Goal: Task Accomplishment & Management: Complete application form

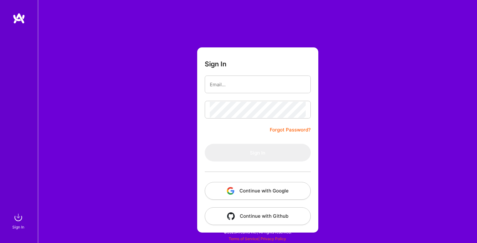
click at [228, 83] on input "email" at bounding box center [258, 84] width 96 height 16
type input "[PERSON_NAME][EMAIL_ADDRESS][PERSON_NAME][DOMAIN_NAME]"
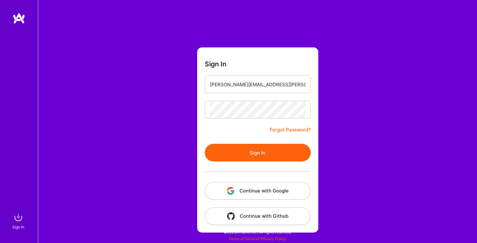
click at [232, 159] on button "Sign In" at bounding box center [258, 153] width 106 height 18
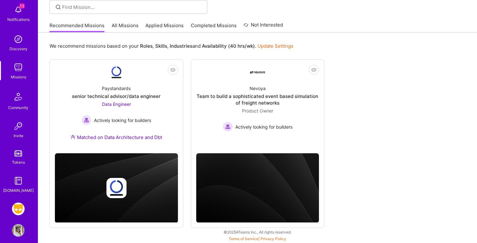
scroll to position [39, 0]
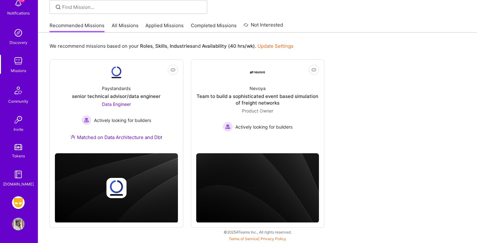
click at [19, 207] on img at bounding box center [18, 202] width 13 height 13
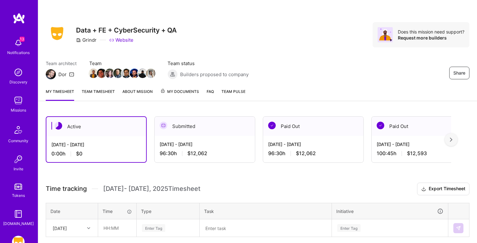
click at [21, 102] on img at bounding box center [18, 100] width 13 height 13
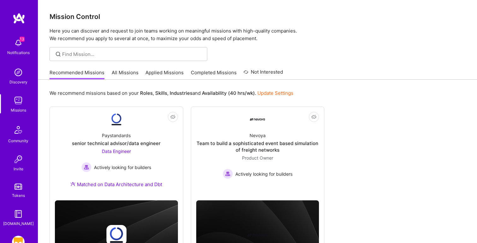
click at [126, 74] on link "All Missions" at bounding box center [125, 74] width 27 height 10
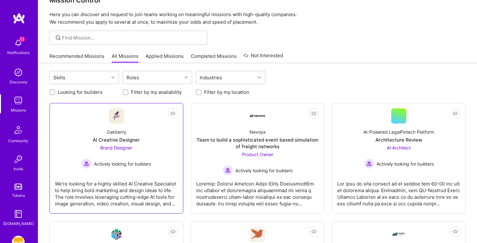
scroll to position [19, 0]
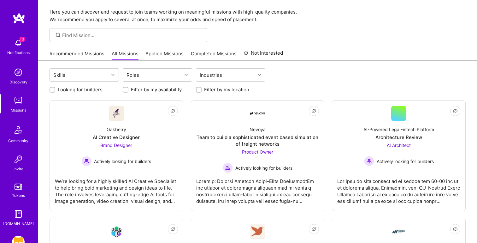
click at [153, 73] on div "Roles" at bounding box center [152, 74] width 59 height 13
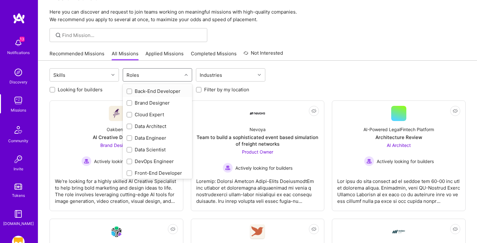
scroll to position [60, 0]
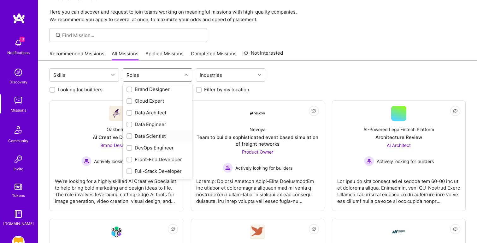
click at [152, 133] on div "Data Scientist" at bounding box center [158, 136] width 62 height 7
checkbox input "true"
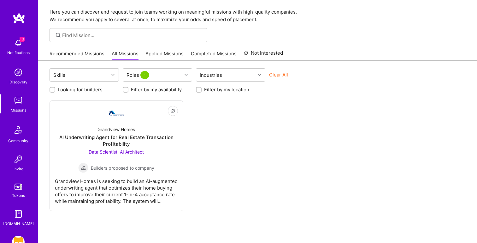
click at [42, 125] on div "Skills Roles 1 Industries Clear All Looking for builders Filter by my availabil…" at bounding box center [257, 158] width 439 height 194
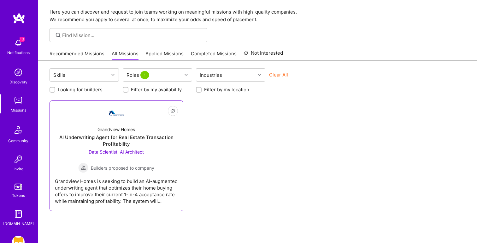
click at [79, 125] on div "Grandview Homes AI Underwriting Agent for Real Estate Transaction Profitability…" at bounding box center [116, 147] width 123 height 52
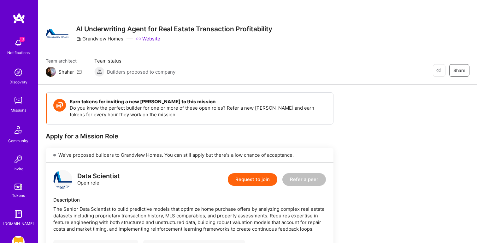
click at [249, 179] on button "Request to join" at bounding box center [253, 179] width 50 height 13
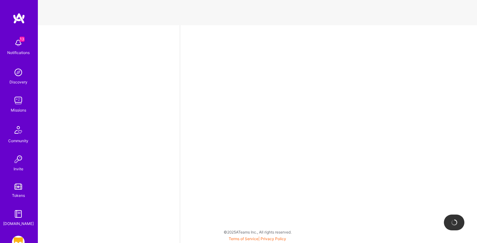
select select "US"
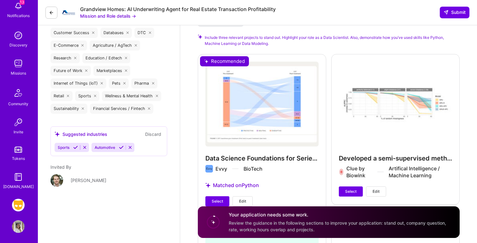
scroll to position [39, 0]
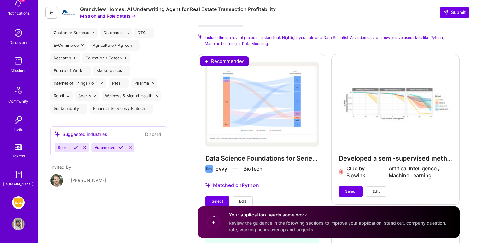
click at [19, 226] on img at bounding box center [18, 223] width 13 height 13
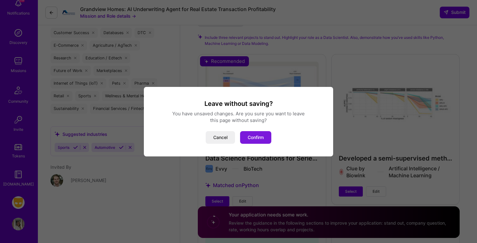
click at [253, 135] on button "Confirm" at bounding box center [255, 137] width 31 height 13
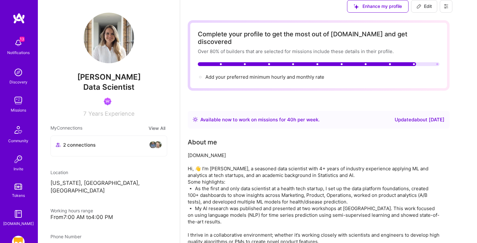
scroll to position [348, 0]
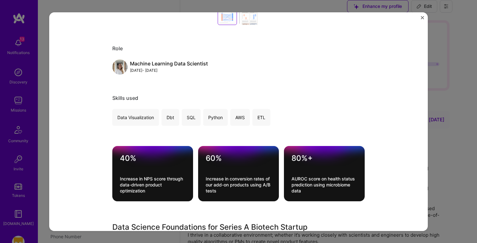
scroll to position [178, 0]
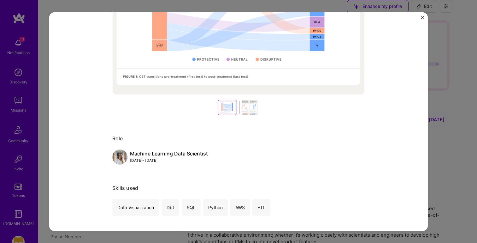
click at [453, 53] on div "Data Science Foundations for Series A Biotech Startup Evvy BioTech Project link…" at bounding box center [238, 121] width 477 height 243
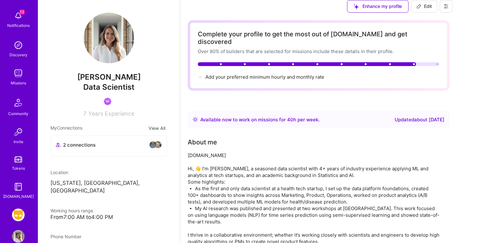
scroll to position [39, 0]
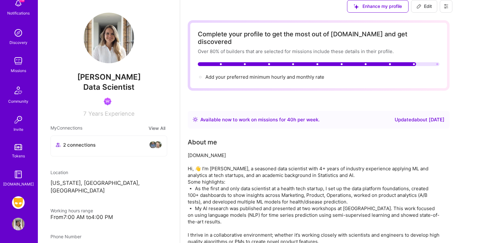
click at [17, 204] on img at bounding box center [18, 202] width 13 height 13
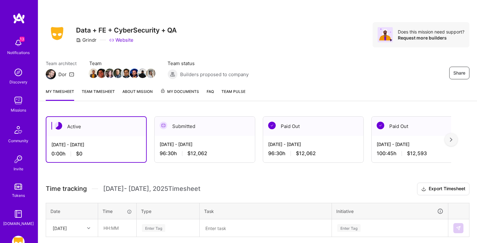
click at [20, 98] on img at bounding box center [18, 100] width 13 height 13
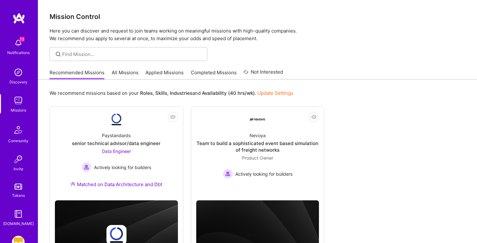
click at [121, 75] on link "All Missions" at bounding box center [125, 74] width 27 height 10
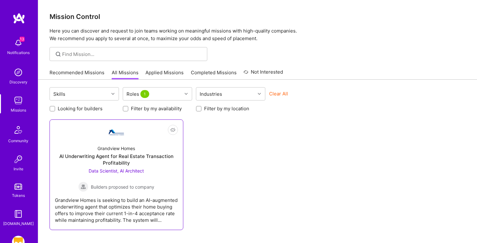
click at [117, 145] on div "Grandview Homes AI Underwriting Agent for Real Estate Transaction Profitability…" at bounding box center [116, 166] width 123 height 52
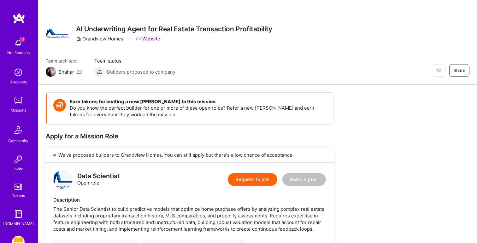
click at [79, 73] on icon at bounding box center [79, 71] width 5 height 5
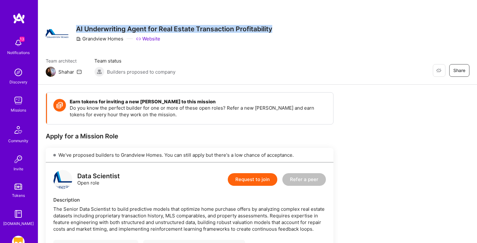
drag, startPoint x: 77, startPoint y: 27, endPoint x: 275, endPoint y: 28, distance: 198.2
click at [275, 28] on div "Restore Not Interested Share AI Underwriting Agent for Real Estate Transaction …" at bounding box center [258, 33] width 424 height 23
copy h3 "AI Underwriting Agent for Real Estate Transaction Profitability"
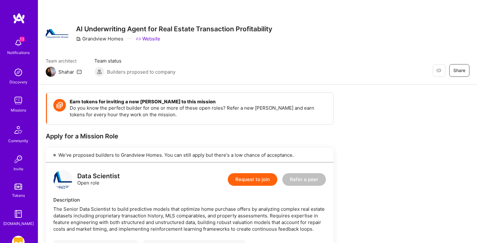
click at [318, 80] on div "Restore Not Interested Share AI Underwriting Agent for Real Estate Transaction …" at bounding box center [257, 42] width 439 height 85
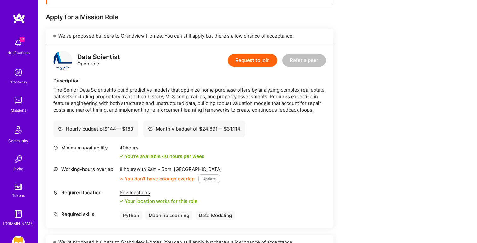
scroll to position [124, 0]
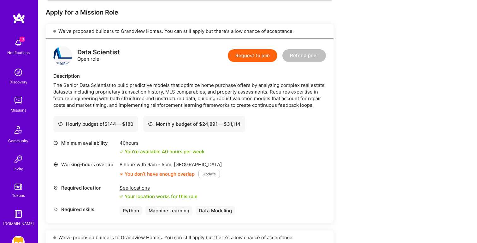
click at [20, 70] on img at bounding box center [18, 72] width 13 height 13
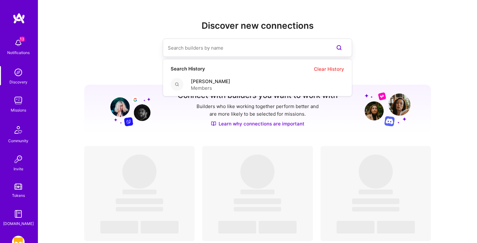
click at [200, 47] on input at bounding box center [245, 48] width 154 height 16
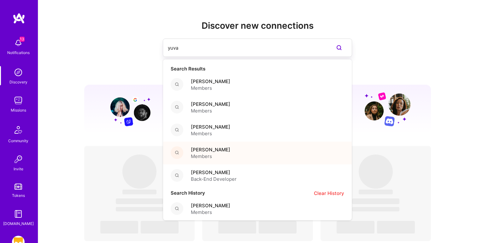
type input "yuva"
click at [212, 148] on span "[PERSON_NAME]" at bounding box center [210, 149] width 39 height 7
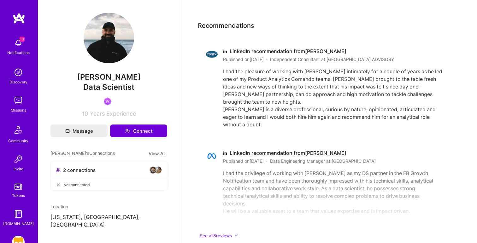
scroll to position [39, 0]
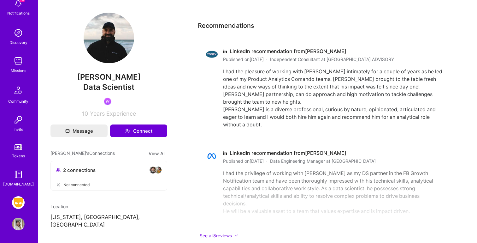
click at [15, 221] on img at bounding box center [18, 223] width 13 height 13
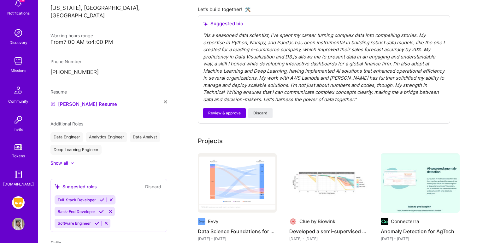
scroll to position [271, 0]
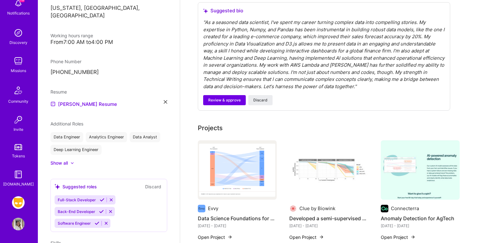
click at [16, 62] on img at bounding box center [18, 61] width 13 height 13
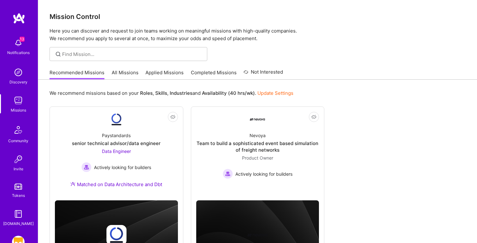
click at [128, 73] on link "All Missions" at bounding box center [125, 74] width 27 height 10
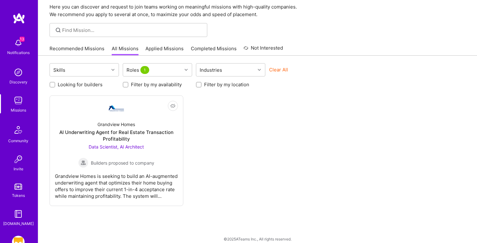
scroll to position [31, 0]
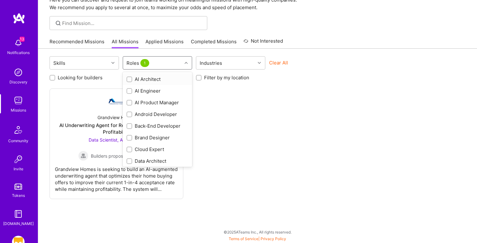
click at [162, 66] on div "Roles 1" at bounding box center [152, 62] width 59 height 13
click at [150, 88] on div "AI Engineer" at bounding box center [158, 90] width 62 height 7
checkbox input "true"
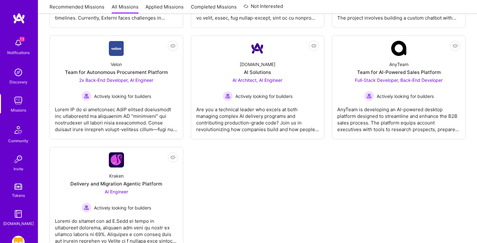
scroll to position [327, 0]
